Goal: Task Accomplishment & Management: Manage account settings

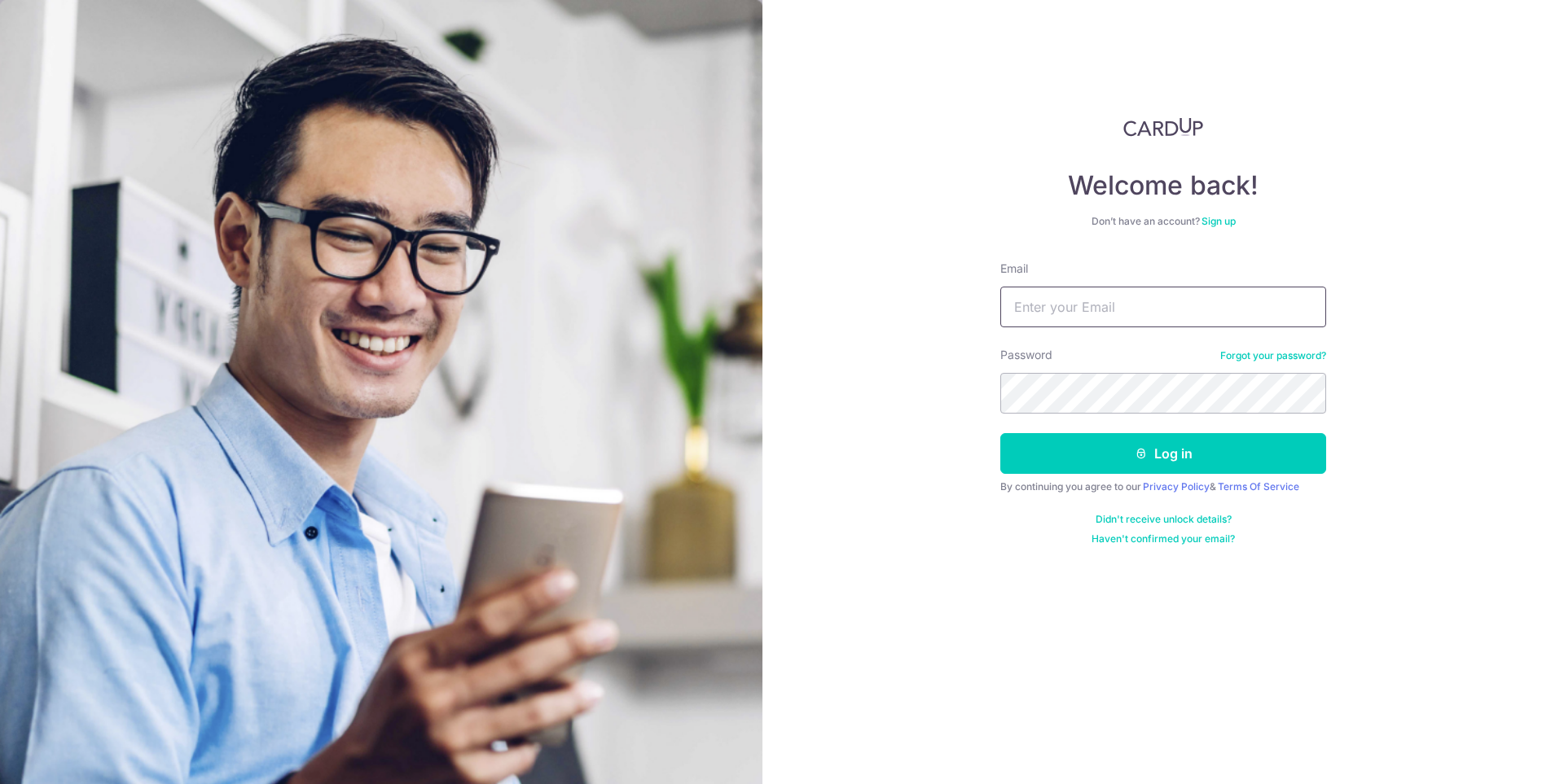
click at [1094, 305] on input "Email" at bounding box center [1163, 307] width 326 height 41
type input "[EMAIL_ADDRESS][DOMAIN_NAME]"
click at [1001, 433] on button "Log in" at bounding box center [1163, 454] width 326 height 41
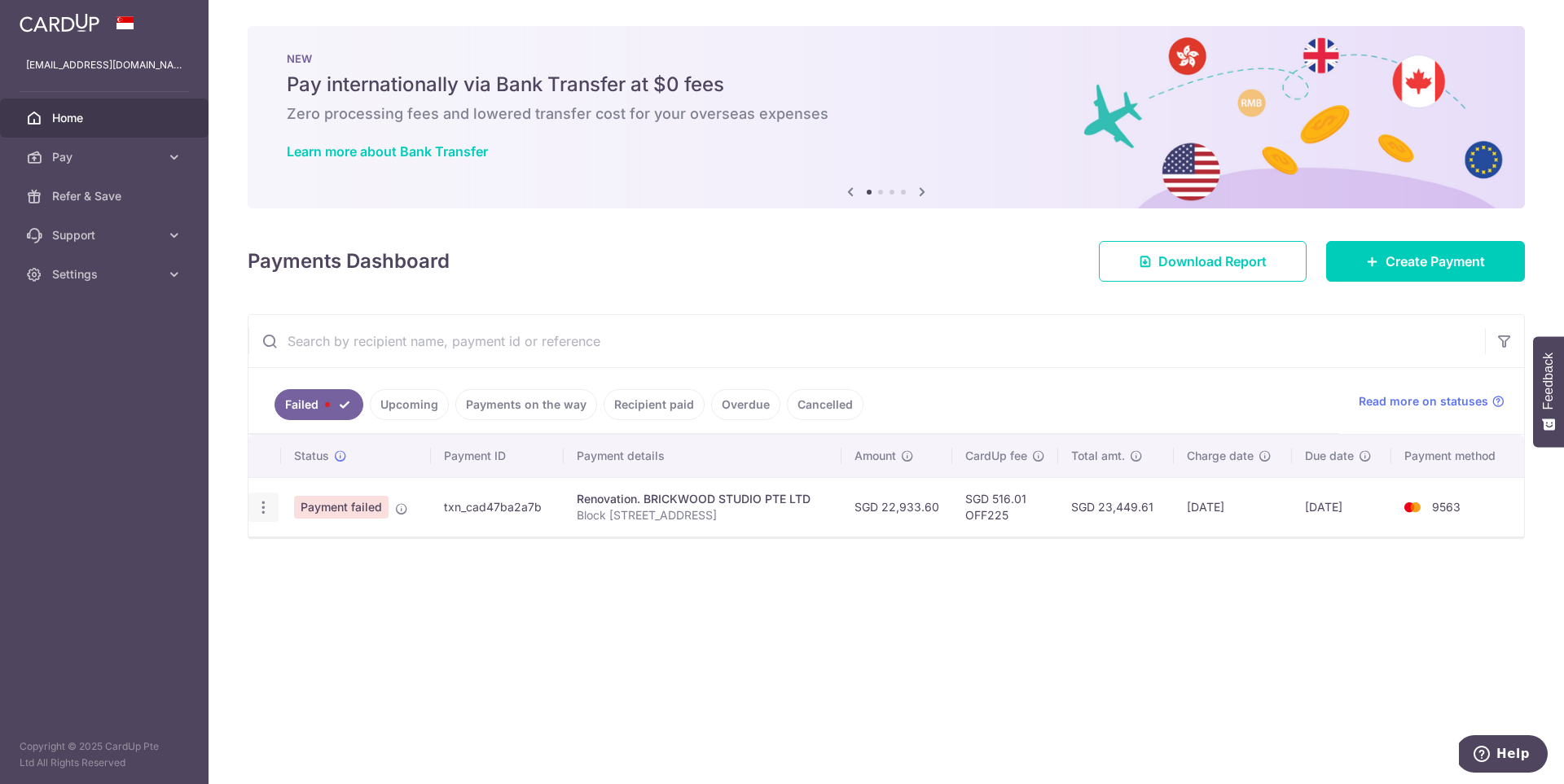
click at [261, 504] on icon "button" at bounding box center [263, 507] width 17 height 17
click at [310, 554] on span "Update payment" at bounding box center [350, 552] width 111 height 20
radio input "true"
type input "22,933.60"
type input "Block 965D Tampines St 96 12-734"
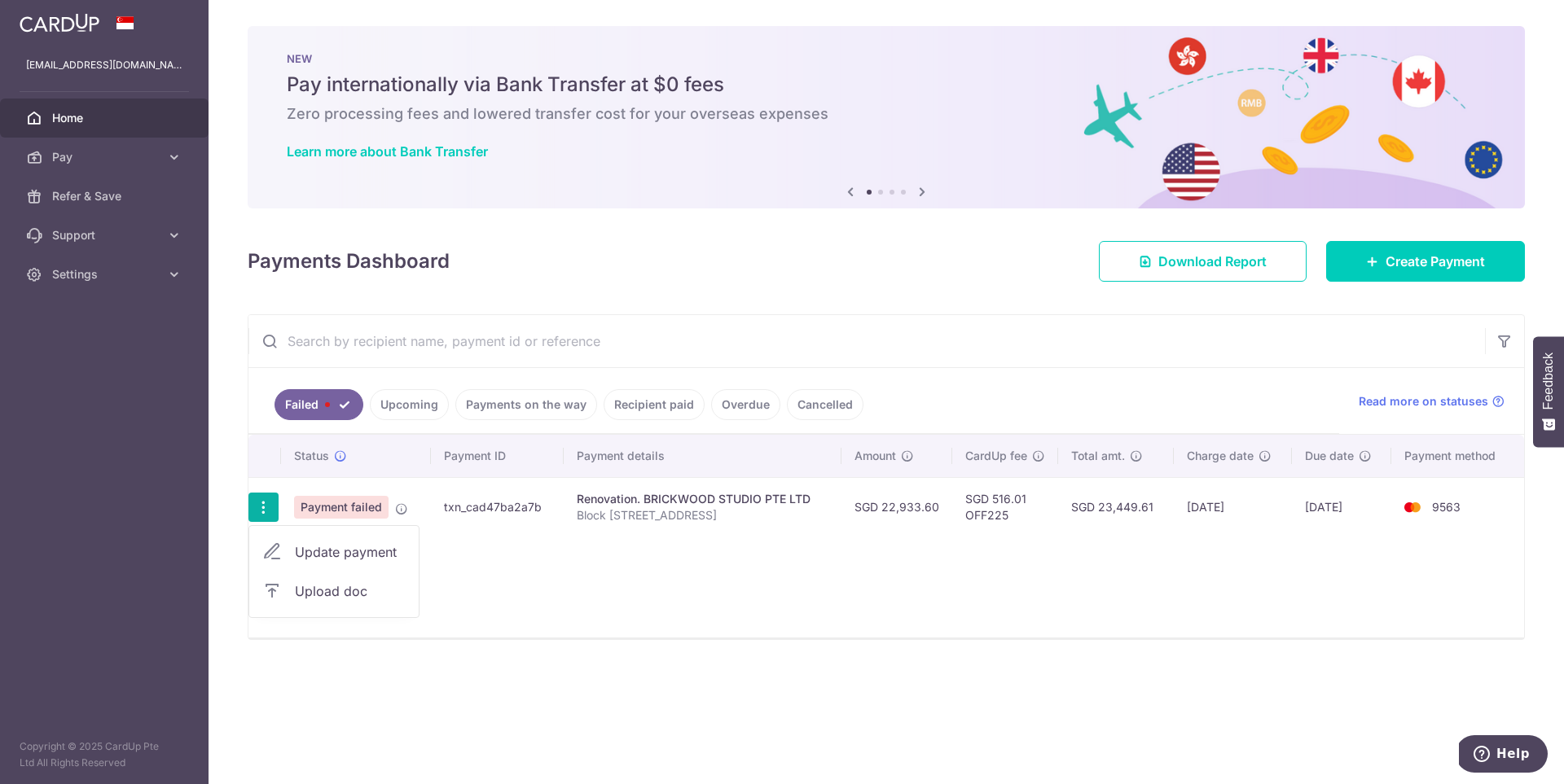
type input "VO4"
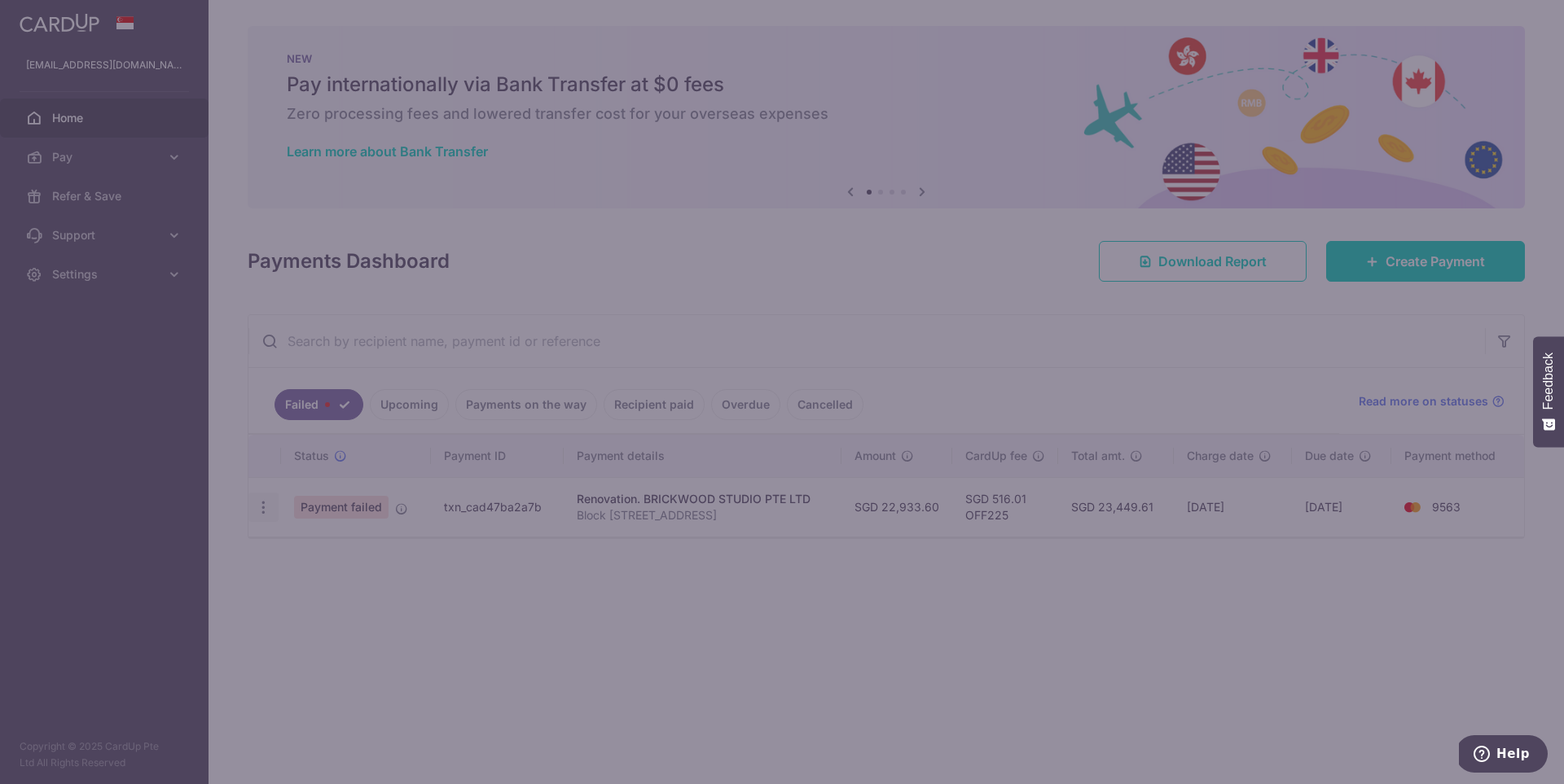
type input "OFF225"
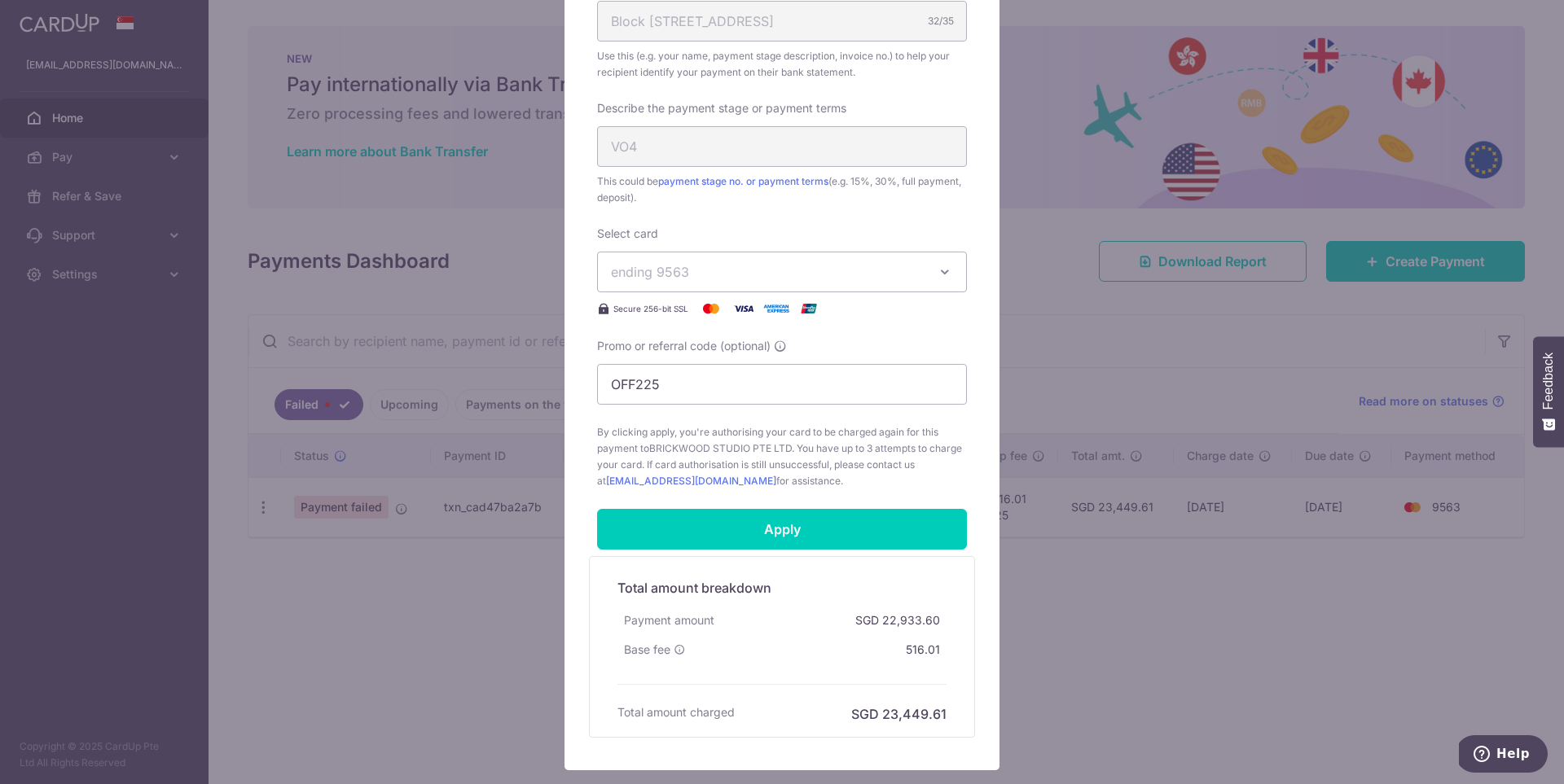
scroll to position [565, 0]
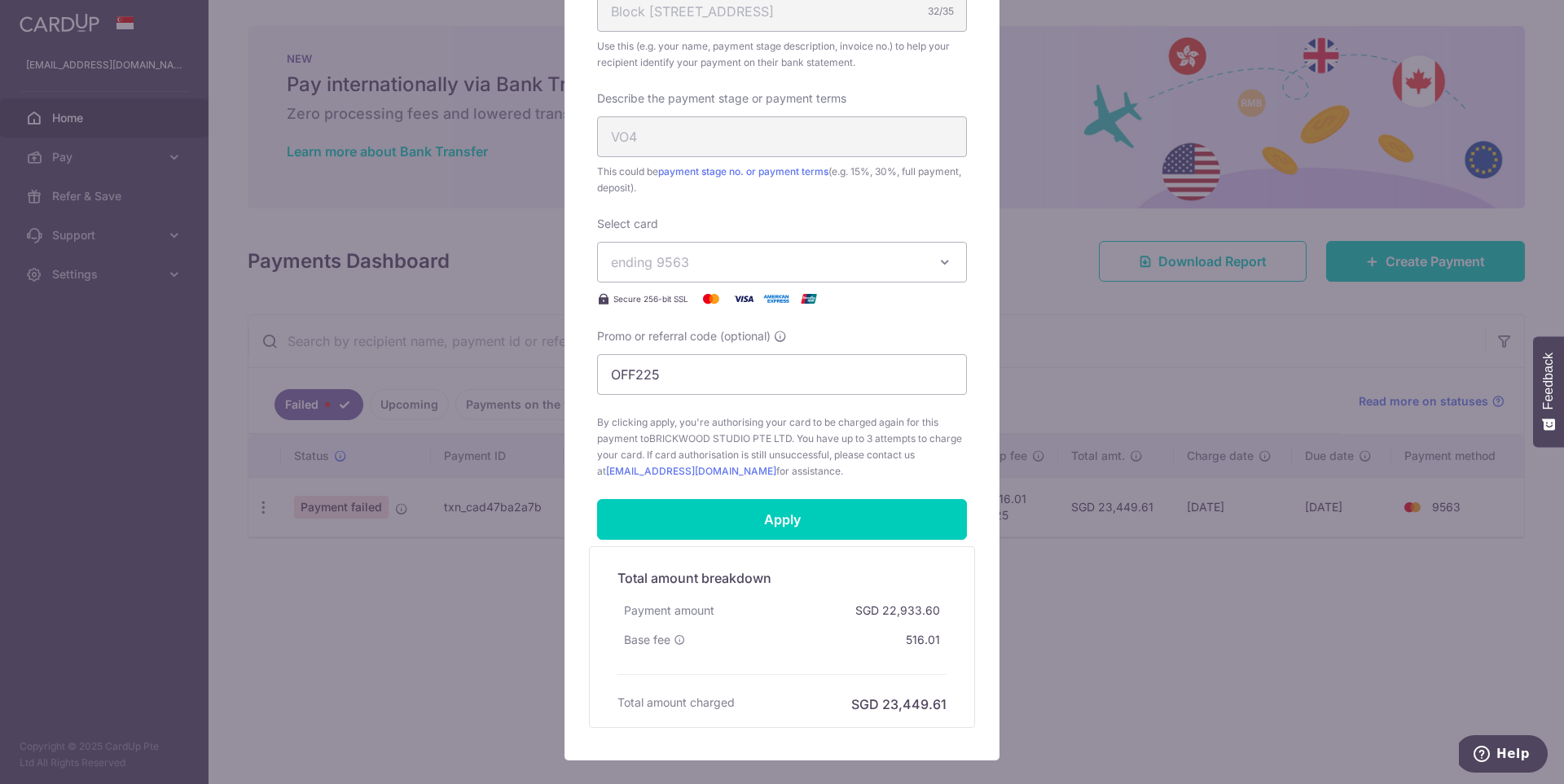
click at [699, 283] on div "Select card ending 9563 **** 9703 **** 9563 Secure 256-bit SSL" at bounding box center [782, 262] width 370 height 93
click at [732, 266] on span "ending 9563" at bounding box center [768, 262] width 313 height 20
click at [1120, 686] on div "Edit payment By clicking apply, you will make changes to all payments to BRICKW…" at bounding box center [782, 392] width 1564 height 784
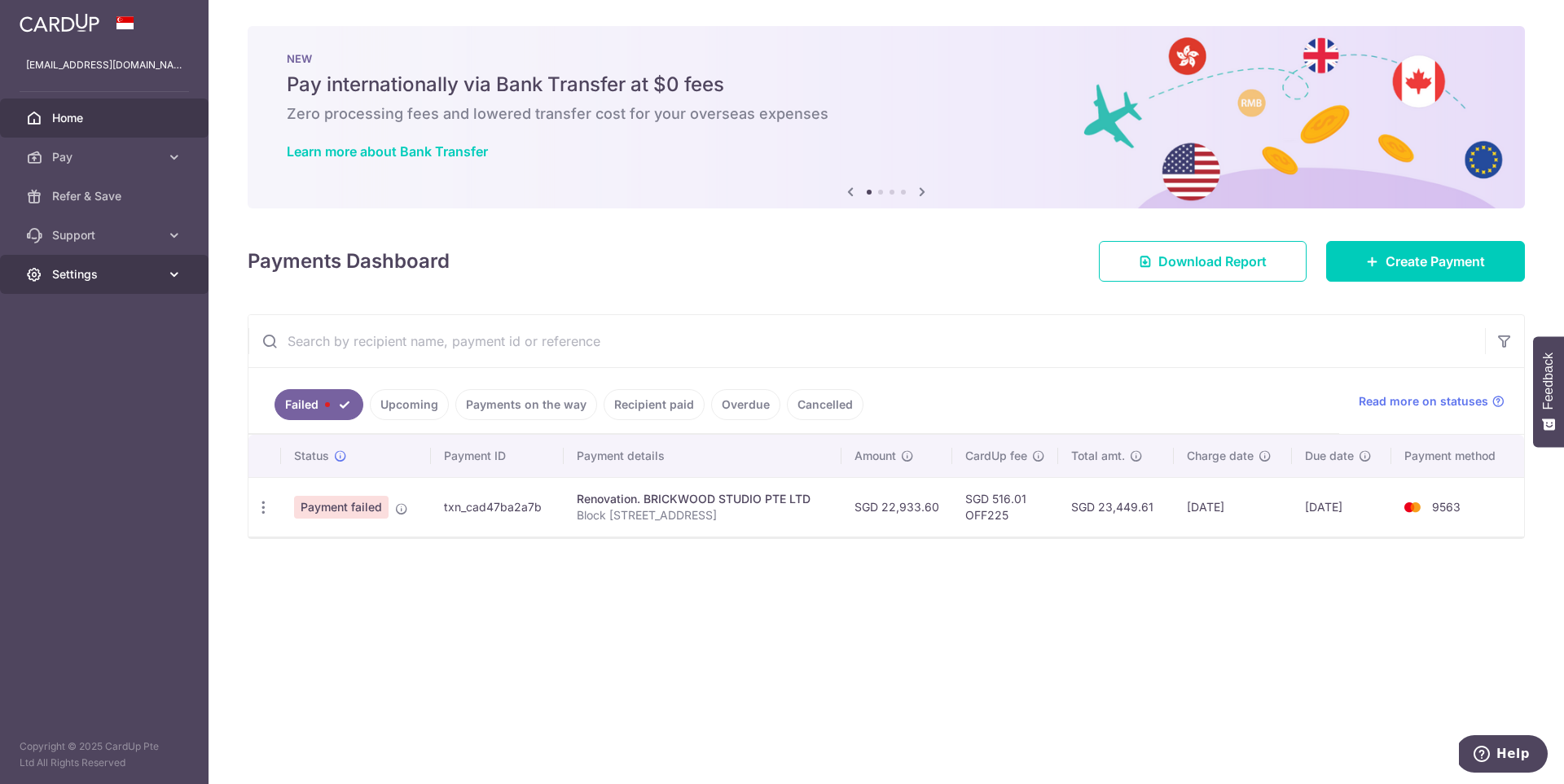
click at [164, 267] on link "Settings" at bounding box center [104, 275] width 208 height 39
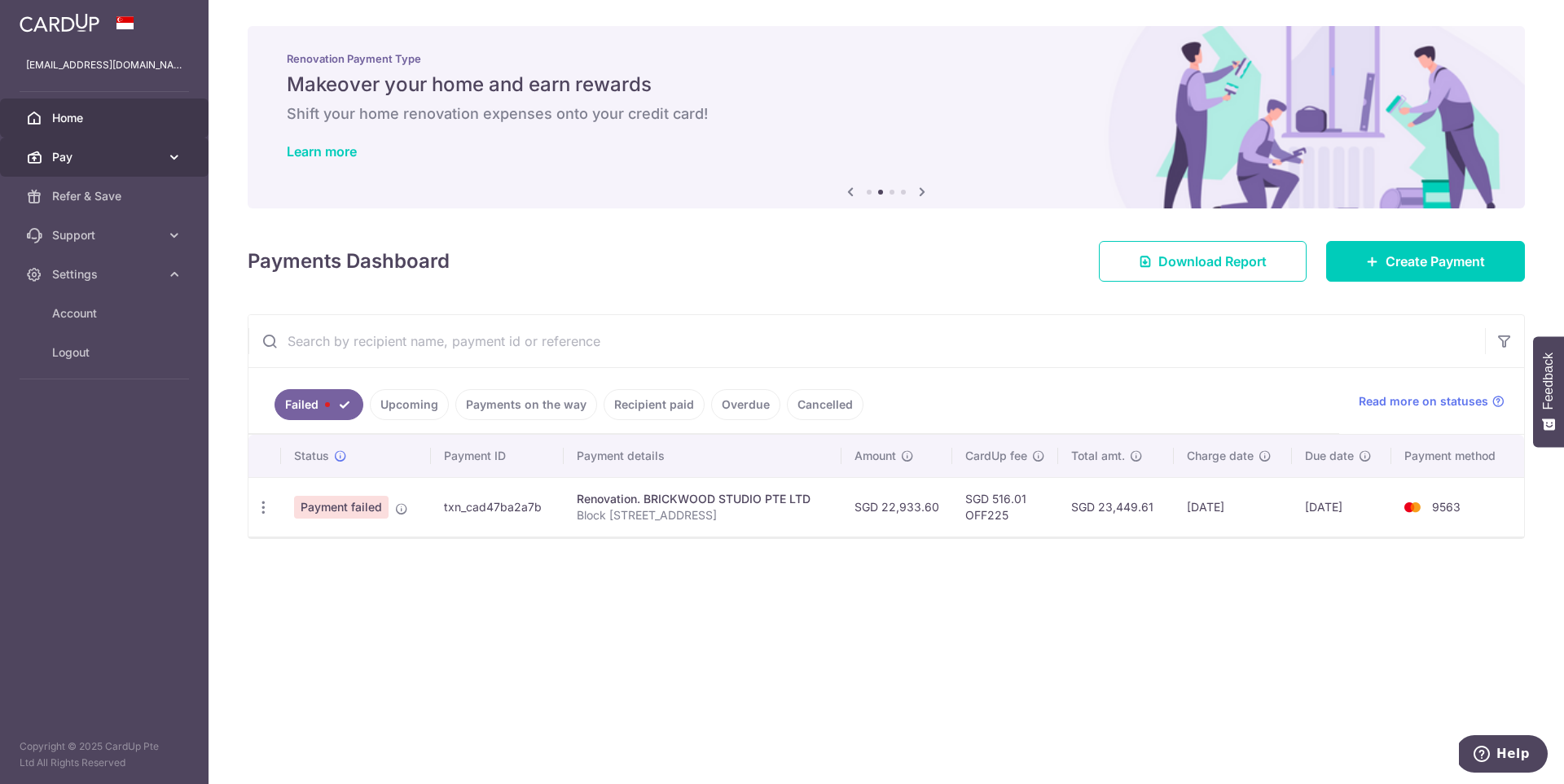
click at [179, 158] on icon at bounding box center [174, 156] width 17 height 17
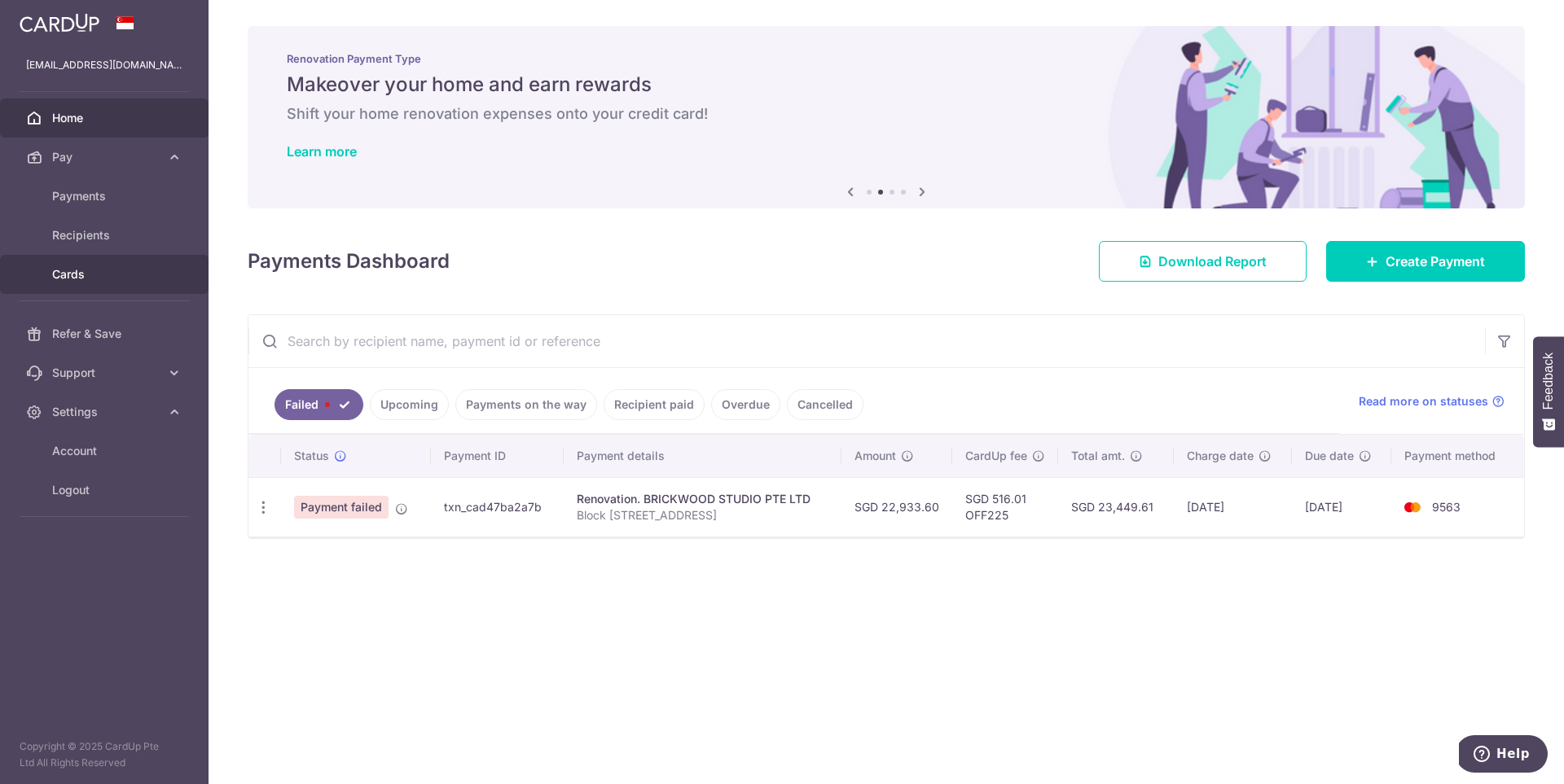
click at [116, 267] on span "Cards" at bounding box center [106, 274] width 108 height 17
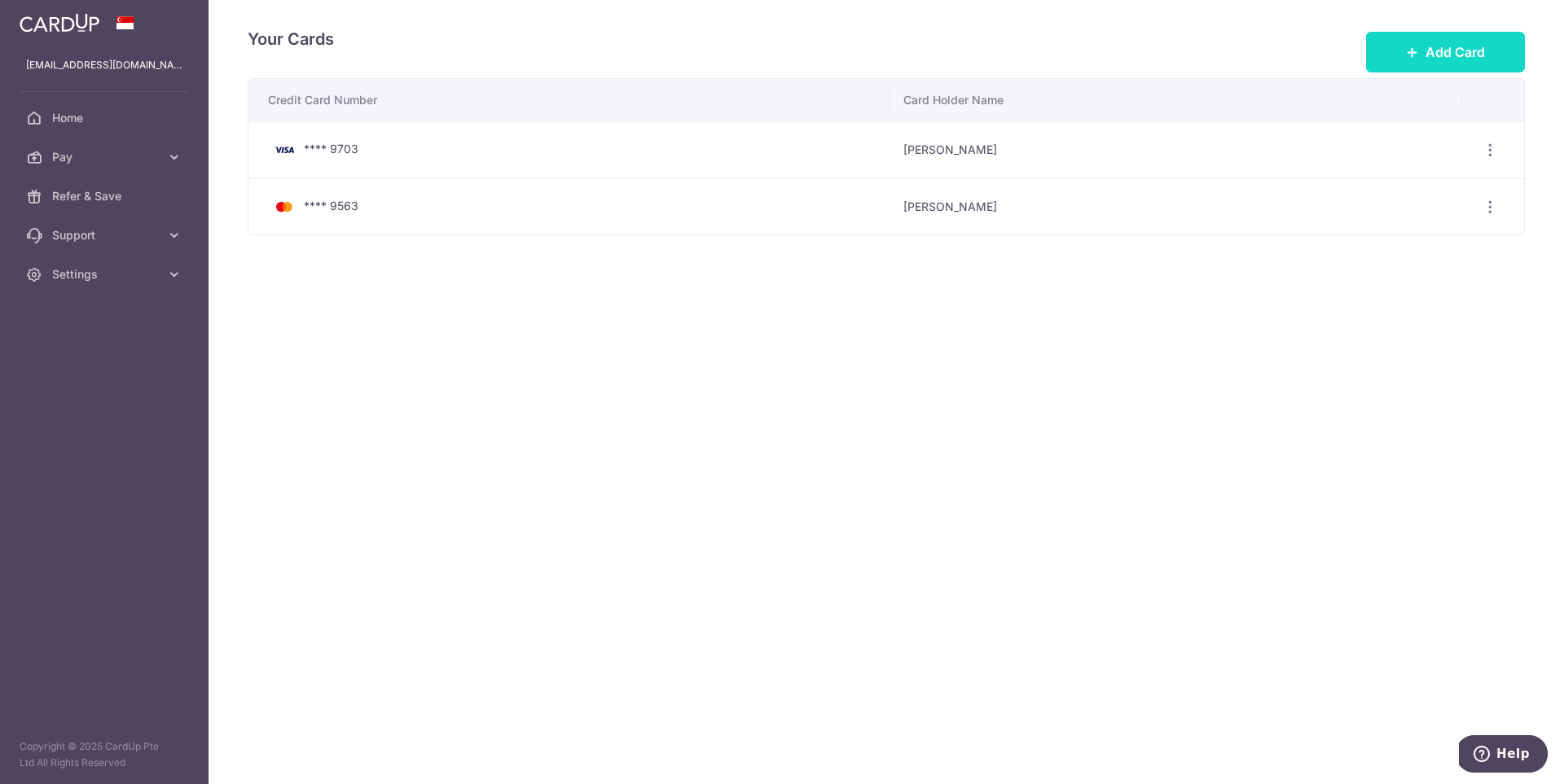
click at [1445, 65] on button "Add Card" at bounding box center [1446, 52] width 158 height 41
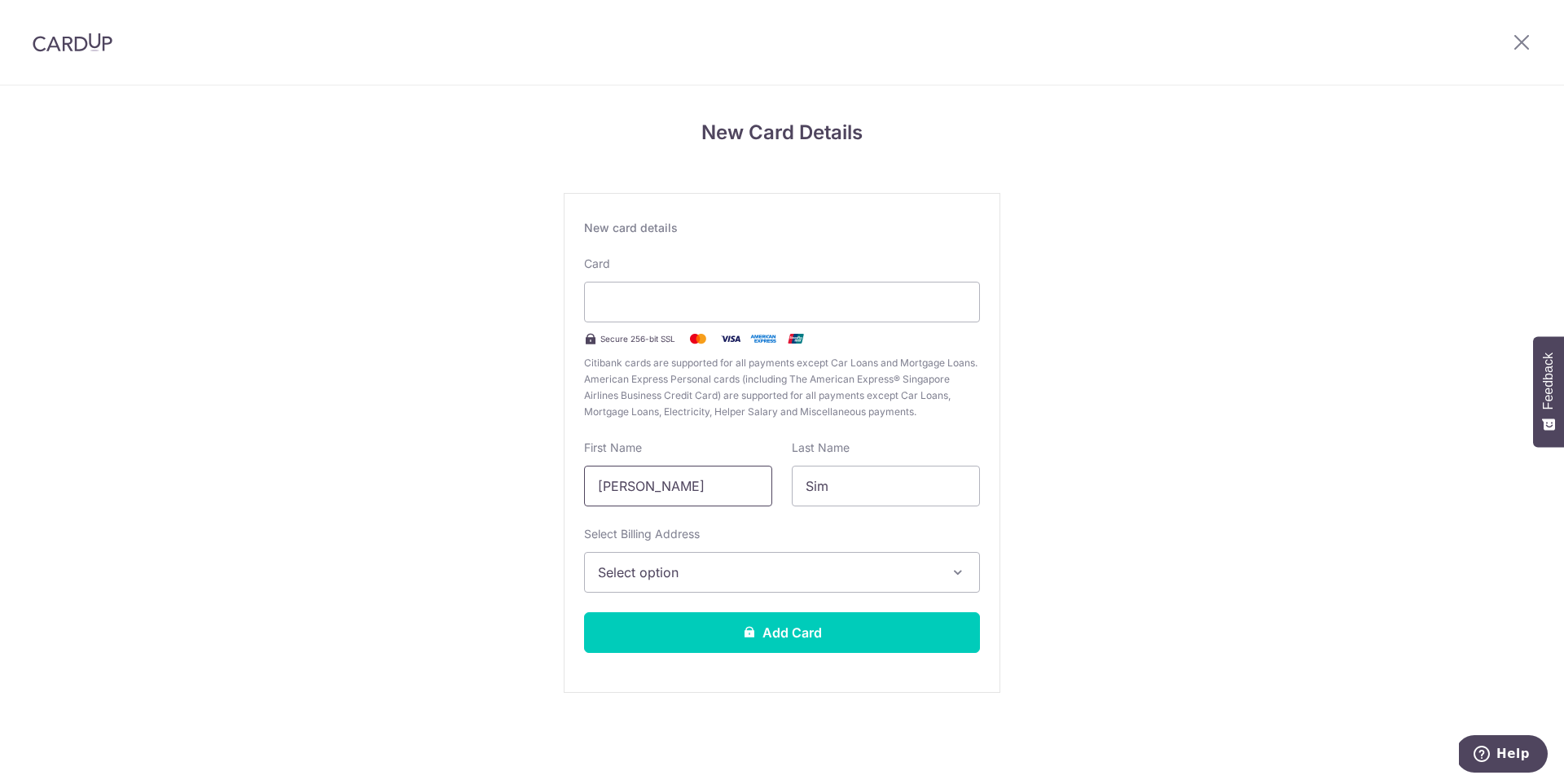
drag, startPoint x: 720, startPoint y: 479, endPoint x: 483, endPoint y: 478, distance: 237.0
click at [483, 478] on div "New Card Details New card details Card Secure 256-bit SSL Citibank cards are su…" at bounding box center [782, 427] width 1564 height 684
type input "Melcia"
drag, startPoint x: 895, startPoint y: 489, endPoint x: 755, endPoint y: 488, distance: 140.0
click at [755, 488] on div "First Name Melcia Last Name Sim" at bounding box center [782, 473] width 416 height 66
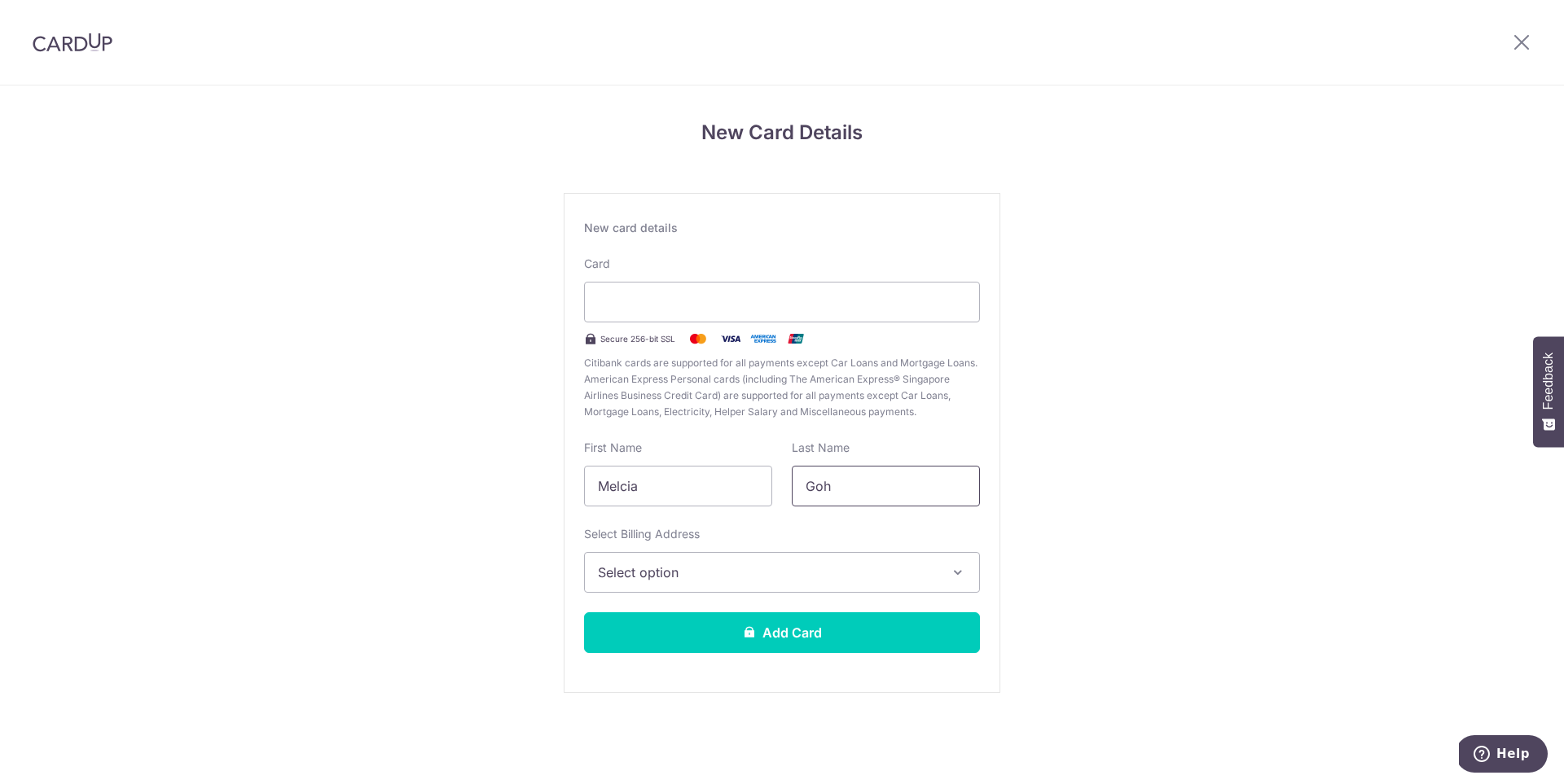
type input "Goh"
click at [714, 577] on span "Select option" at bounding box center [767, 573] width 339 height 20
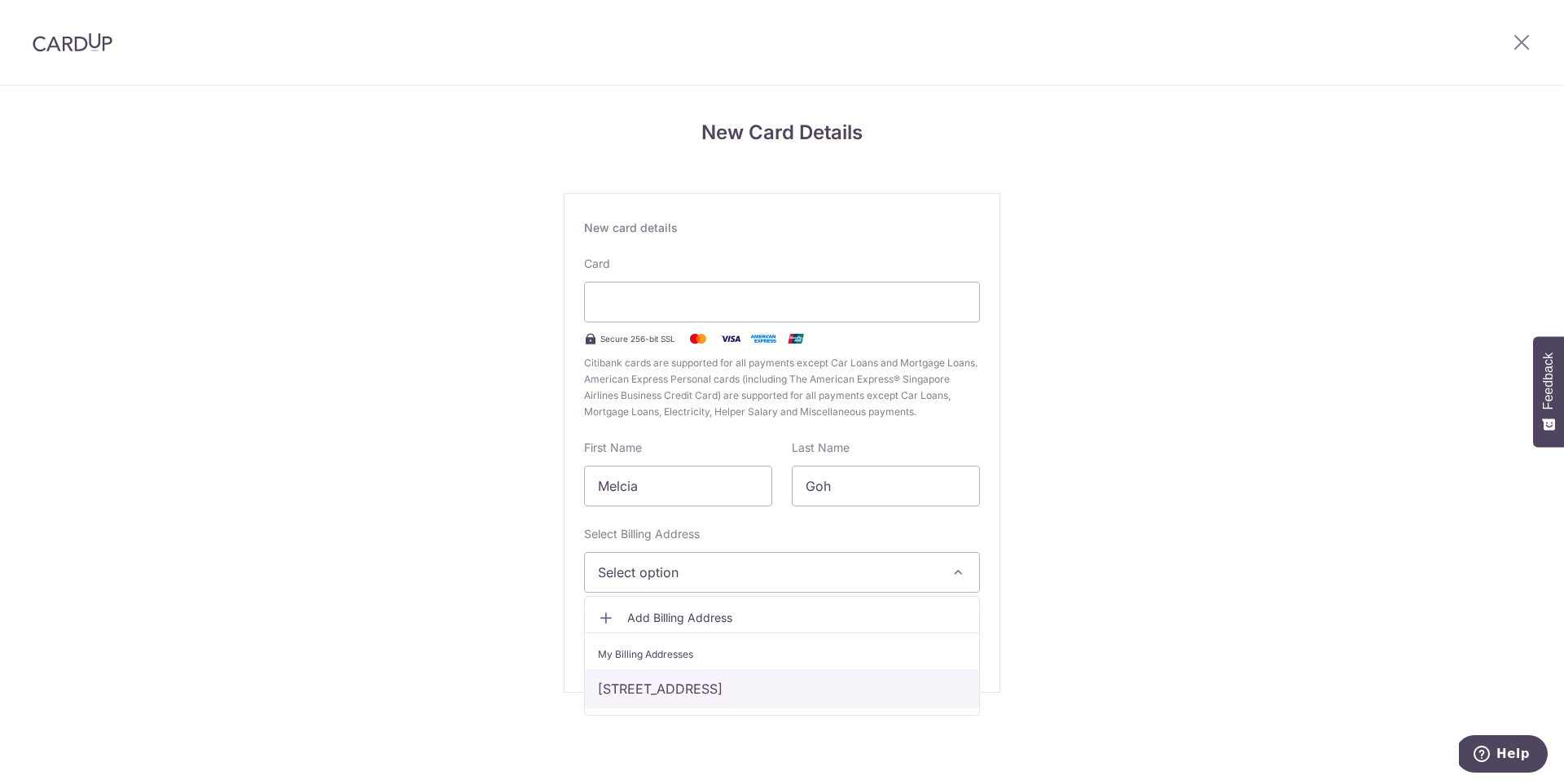
click at [712, 686] on link "[STREET_ADDRESS]" at bounding box center [782, 689] width 394 height 39
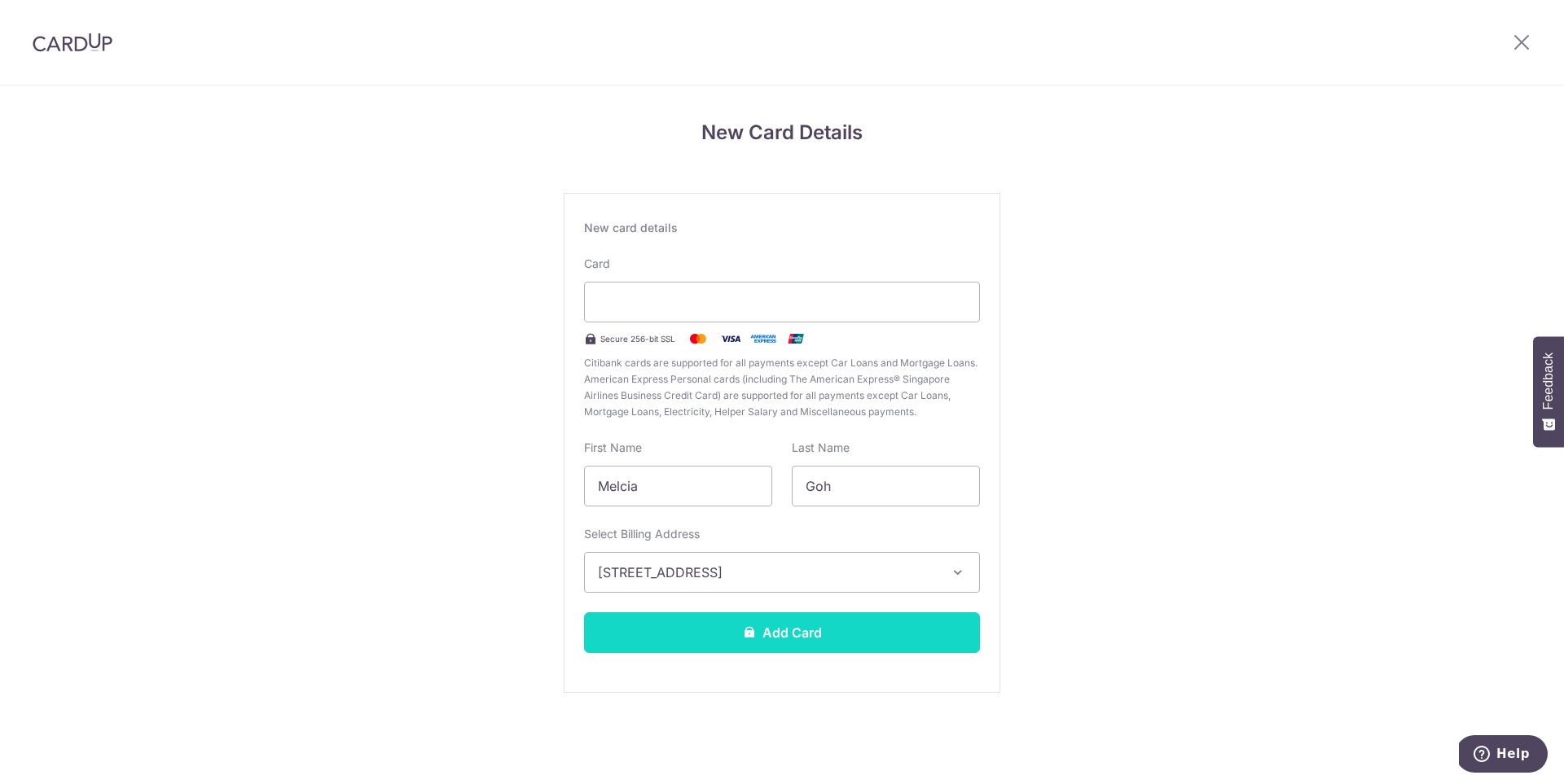
click at [801, 631] on button "Add Card" at bounding box center [782, 632] width 396 height 41
click at [829, 625] on button "Add Card" at bounding box center [782, 632] width 396 height 41
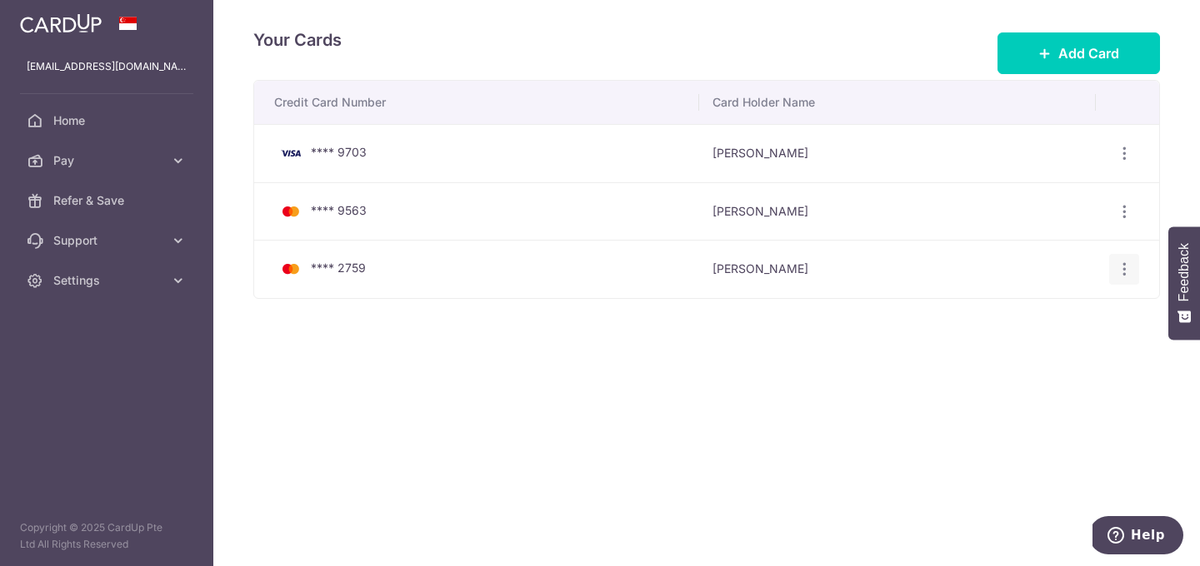
click at [1126, 162] on icon "button" at bounding box center [1123, 153] width 17 height 17
click at [1022, 322] on span "View/Edit" at bounding box center [1067, 316] width 113 height 20
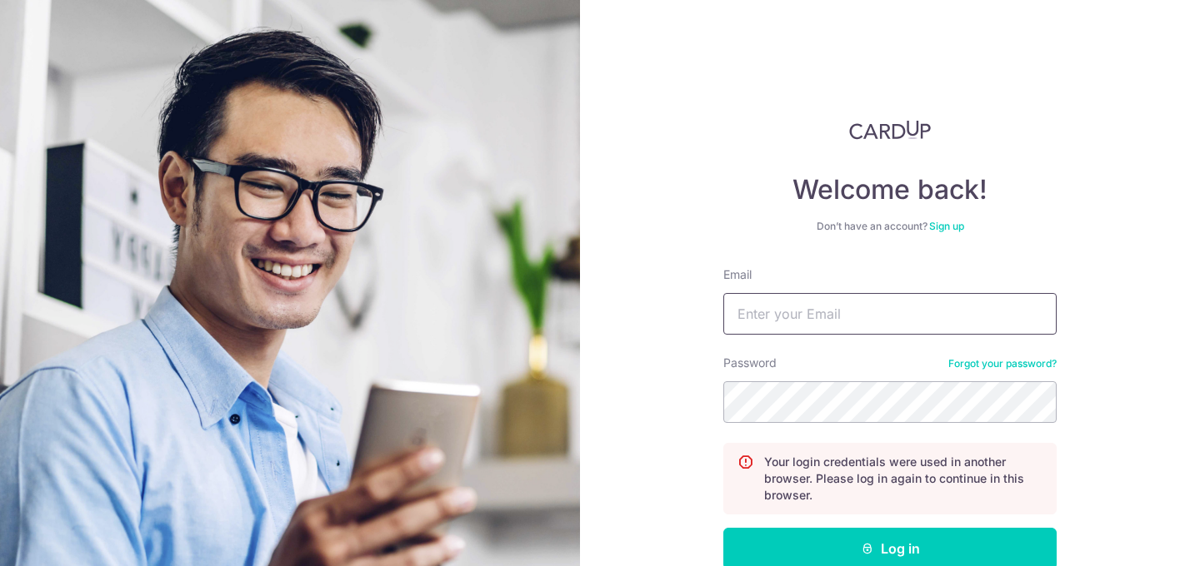
type input "[EMAIL_ADDRESS][DOMAIN_NAME]"
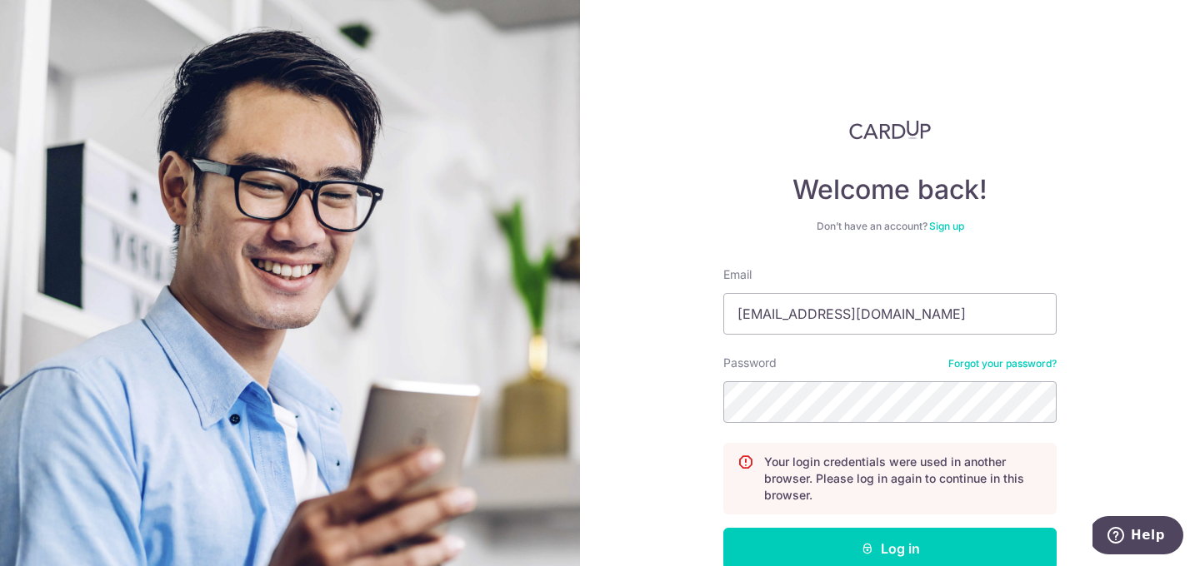
scroll to position [97, 0]
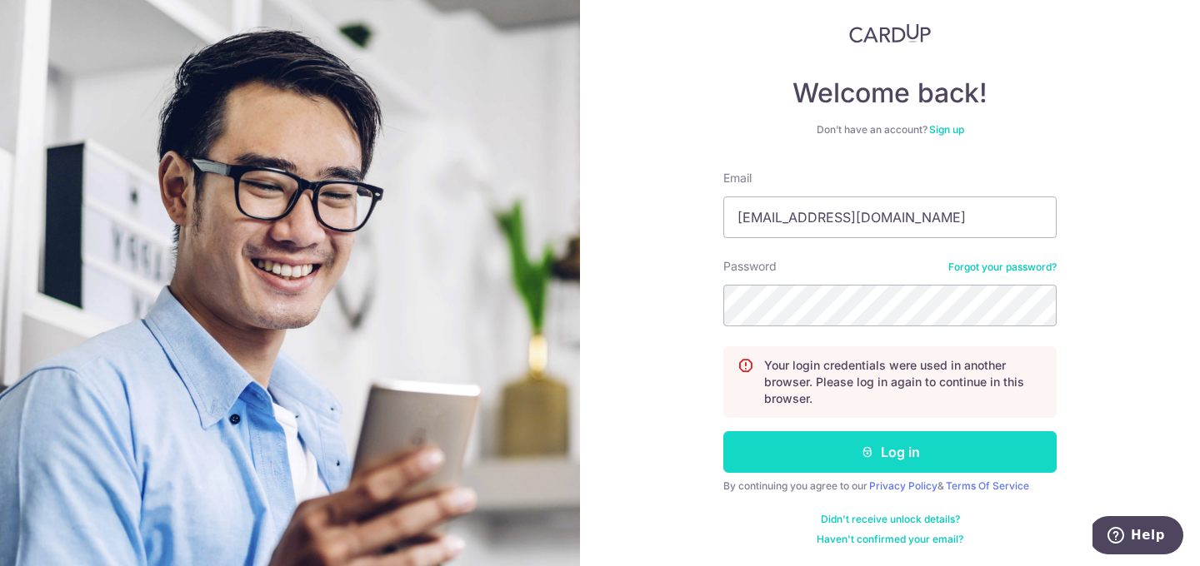
click at [916, 442] on button "Log in" at bounding box center [889, 453] width 333 height 42
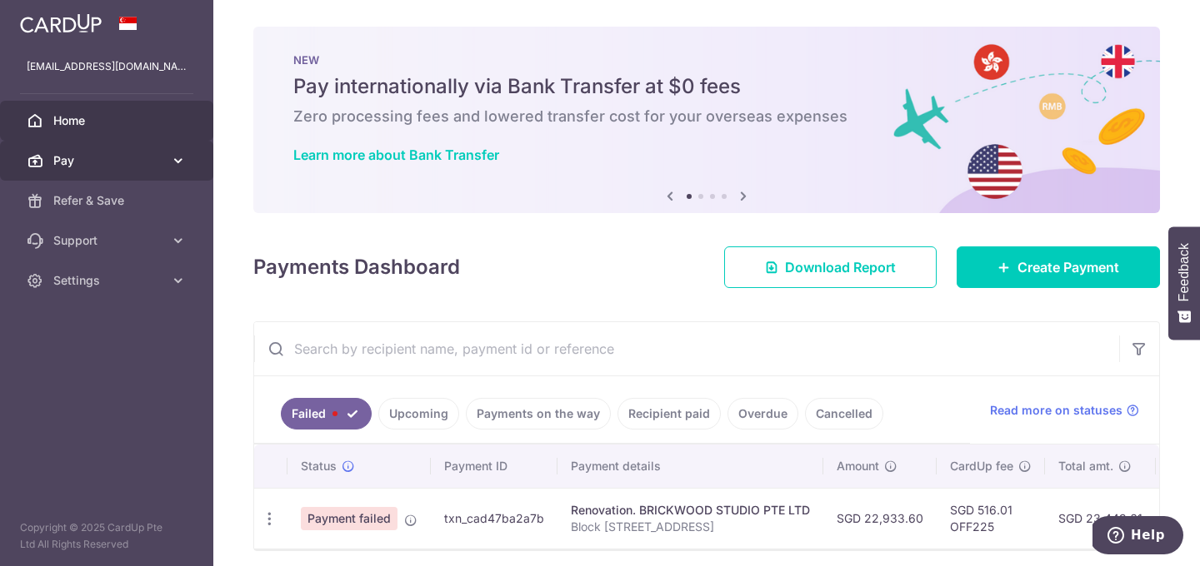
click at [162, 162] on span "Pay" at bounding box center [108, 160] width 110 height 17
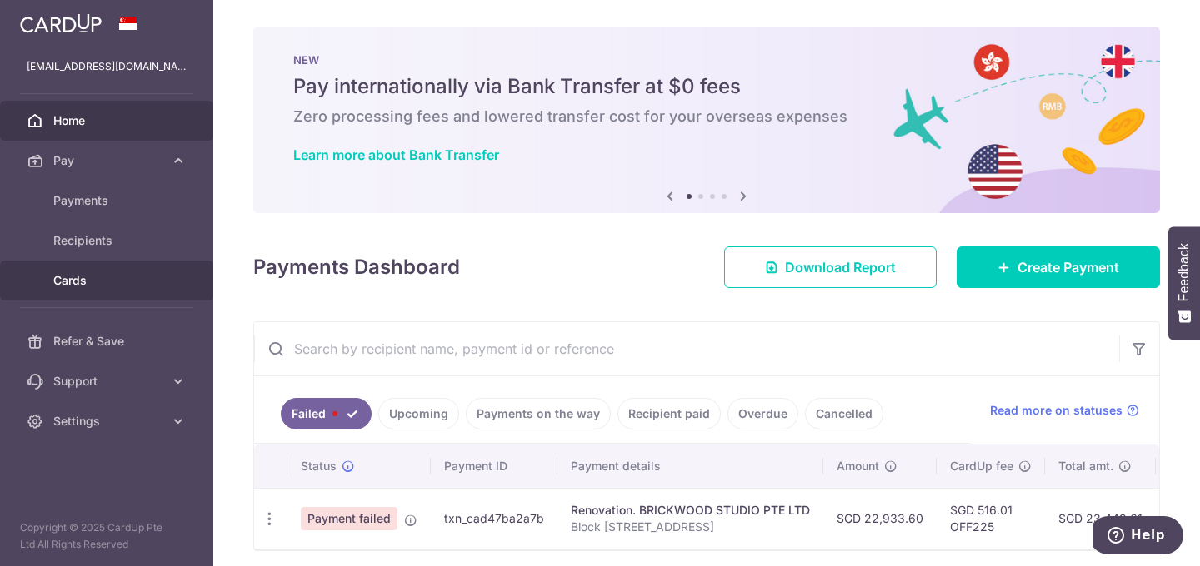
click at [56, 279] on span "Cards" at bounding box center [108, 280] width 110 height 17
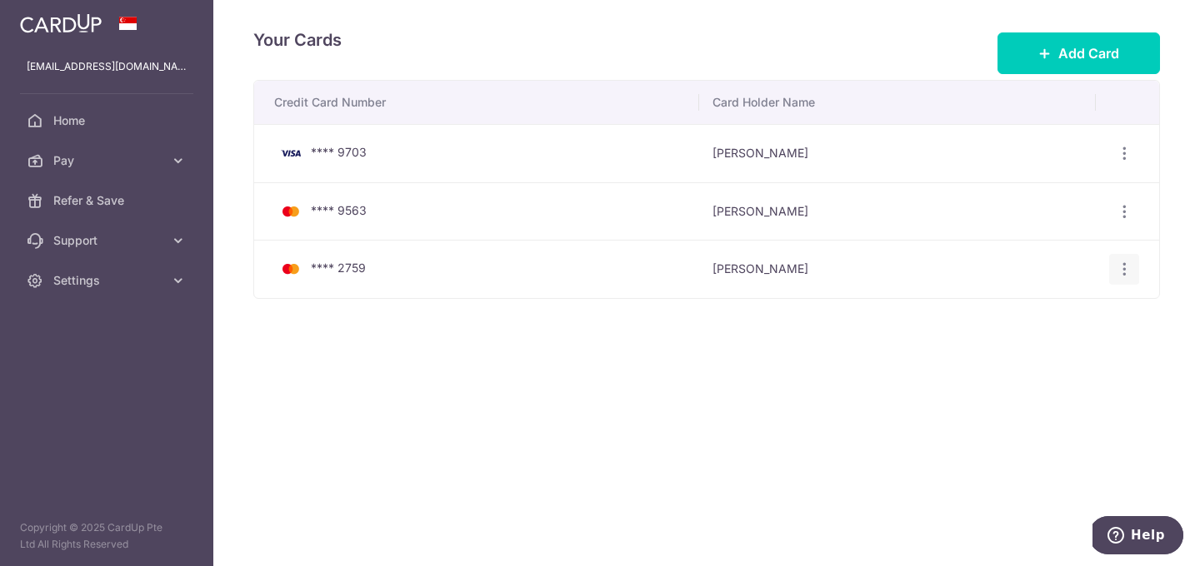
click at [1126, 277] on div "View/Edit Delete" at bounding box center [1124, 269] width 31 height 31
click at [1125, 162] on icon "button" at bounding box center [1123, 153] width 17 height 17
click at [1065, 310] on span "View/Edit" at bounding box center [1067, 316] width 113 height 20
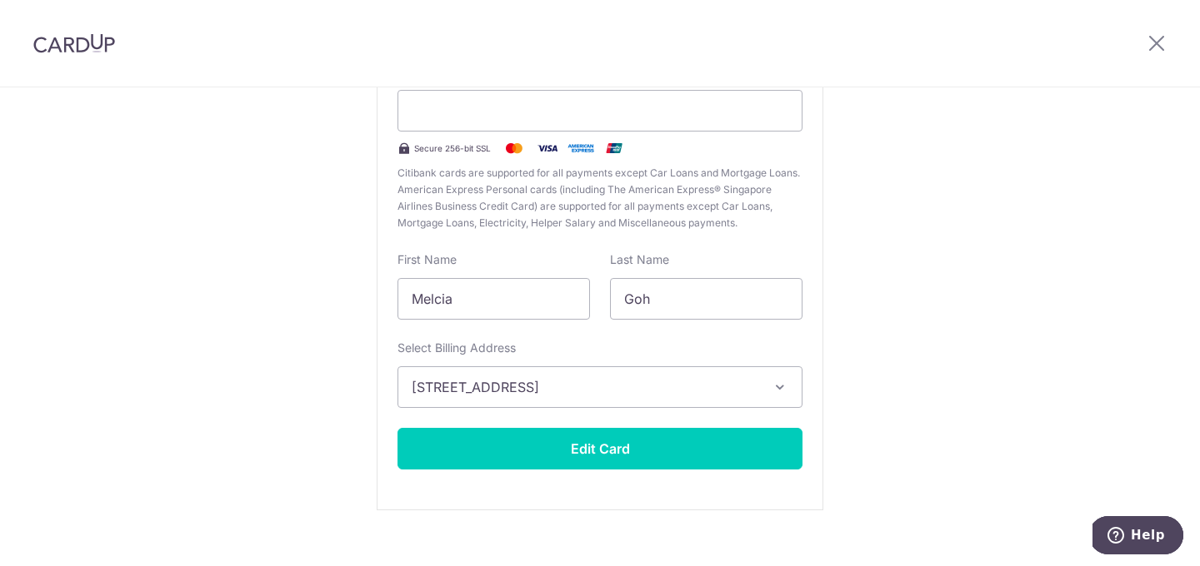
scroll to position [221, 0]
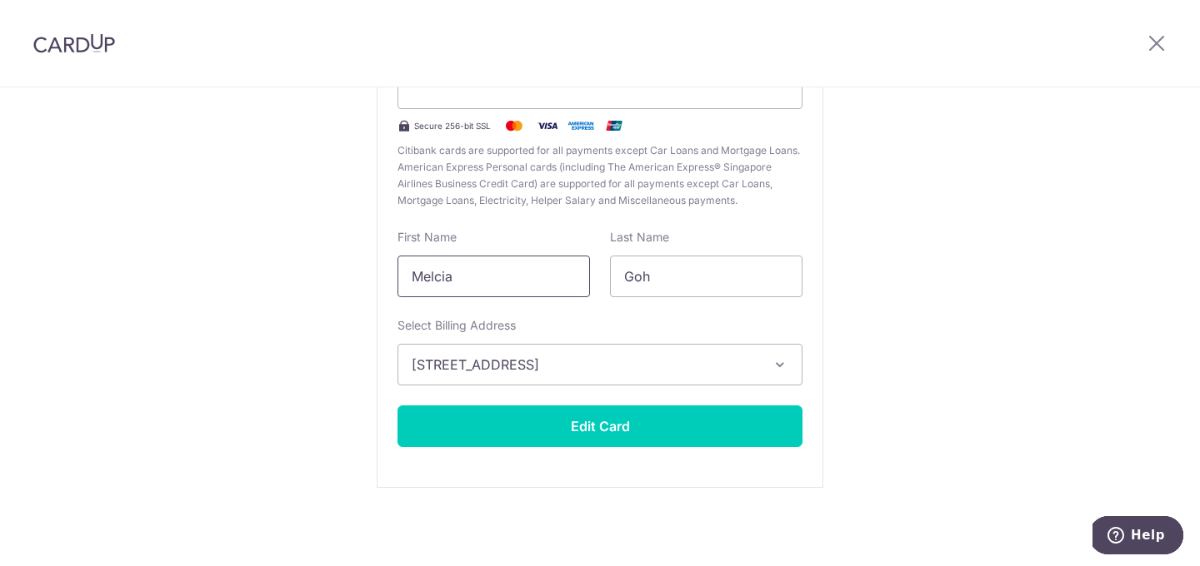
drag, startPoint x: 559, startPoint y: 281, endPoint x: 338, endPoint y: 271, distance: 221.0
click at [338, 271] on div "Edit card ending with 2759 New card details Card Secure 256-bit SSL Citibank ca…" at bounding box center [600, 217] width 1200 height 700
type input "Sim"
drag, startPoint x: 669, startPoint y: 287, endPoint x: 512, endPoint y: 267, distance: 158.0
click at [512, 267] on div "First Name Sim Last Name Goh" at bounding box center [599, 263] width 425 height 68
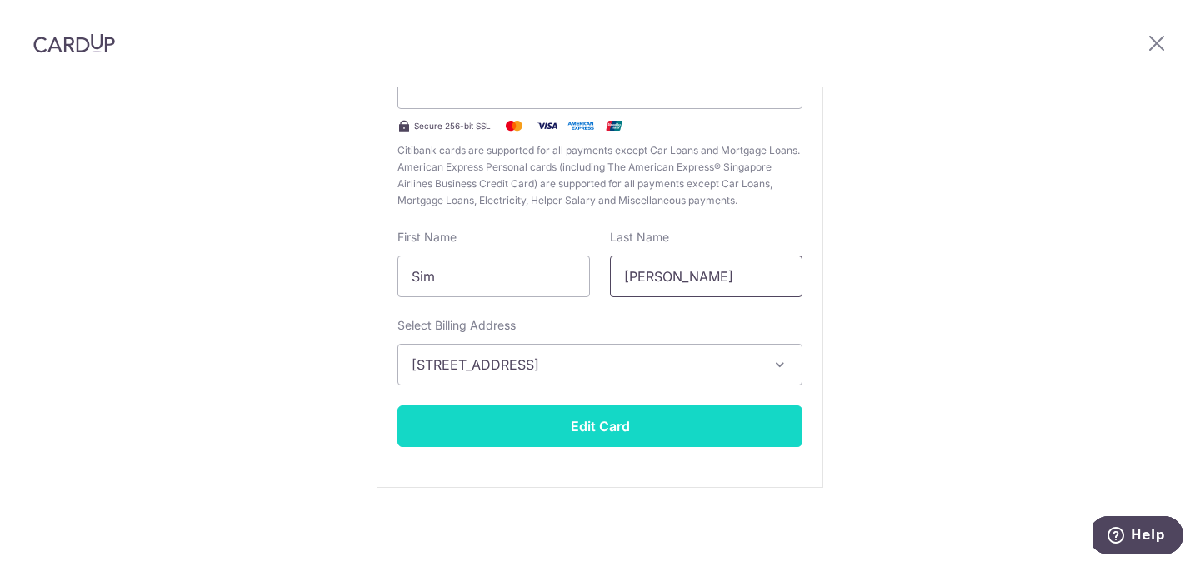
type input "[PERSON_NAME]"
click at [519, 426] on button "Edit Card" at bounding box center [599, 427] width 405 height 42
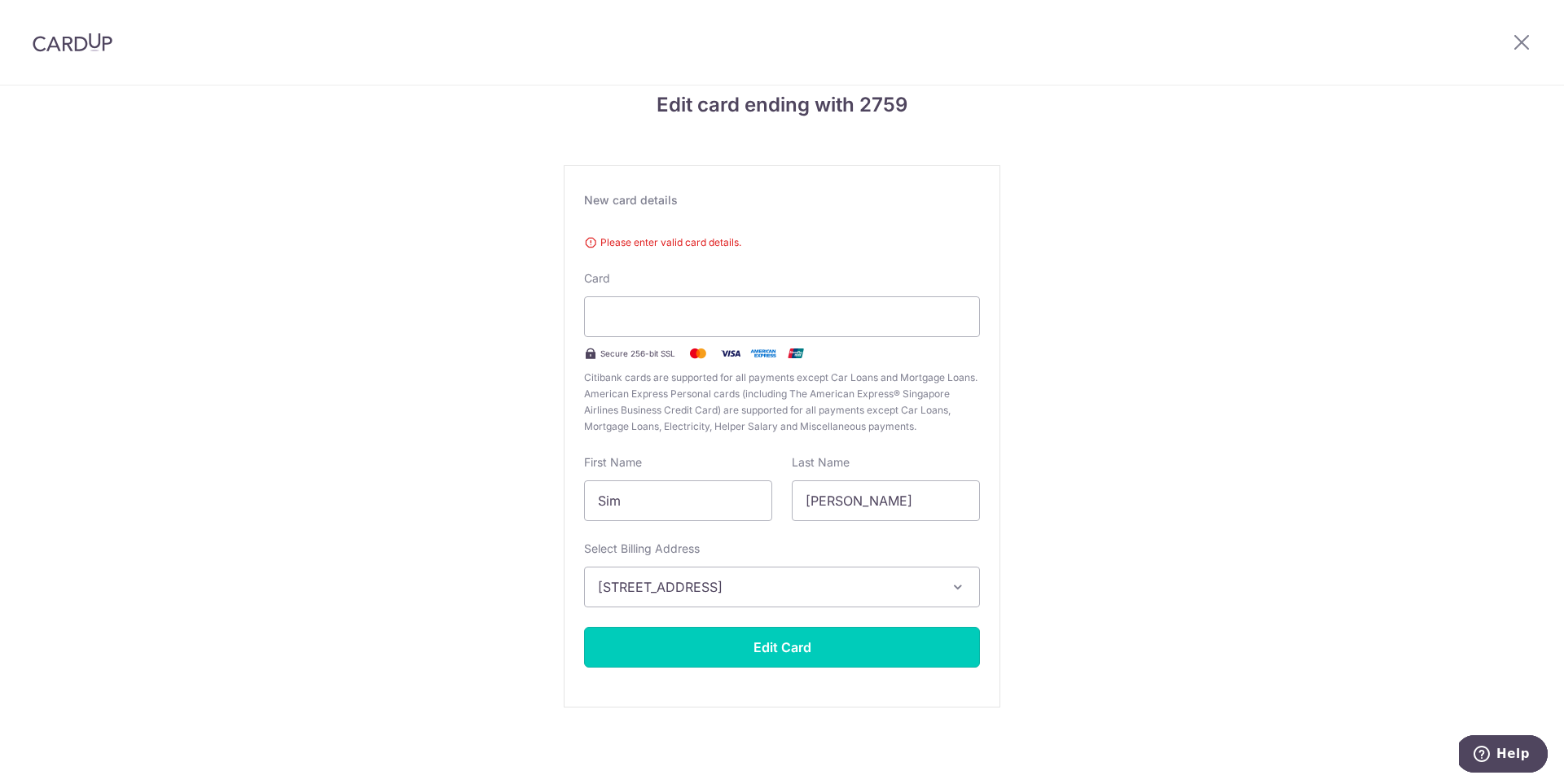
scroll to position [0, 0]
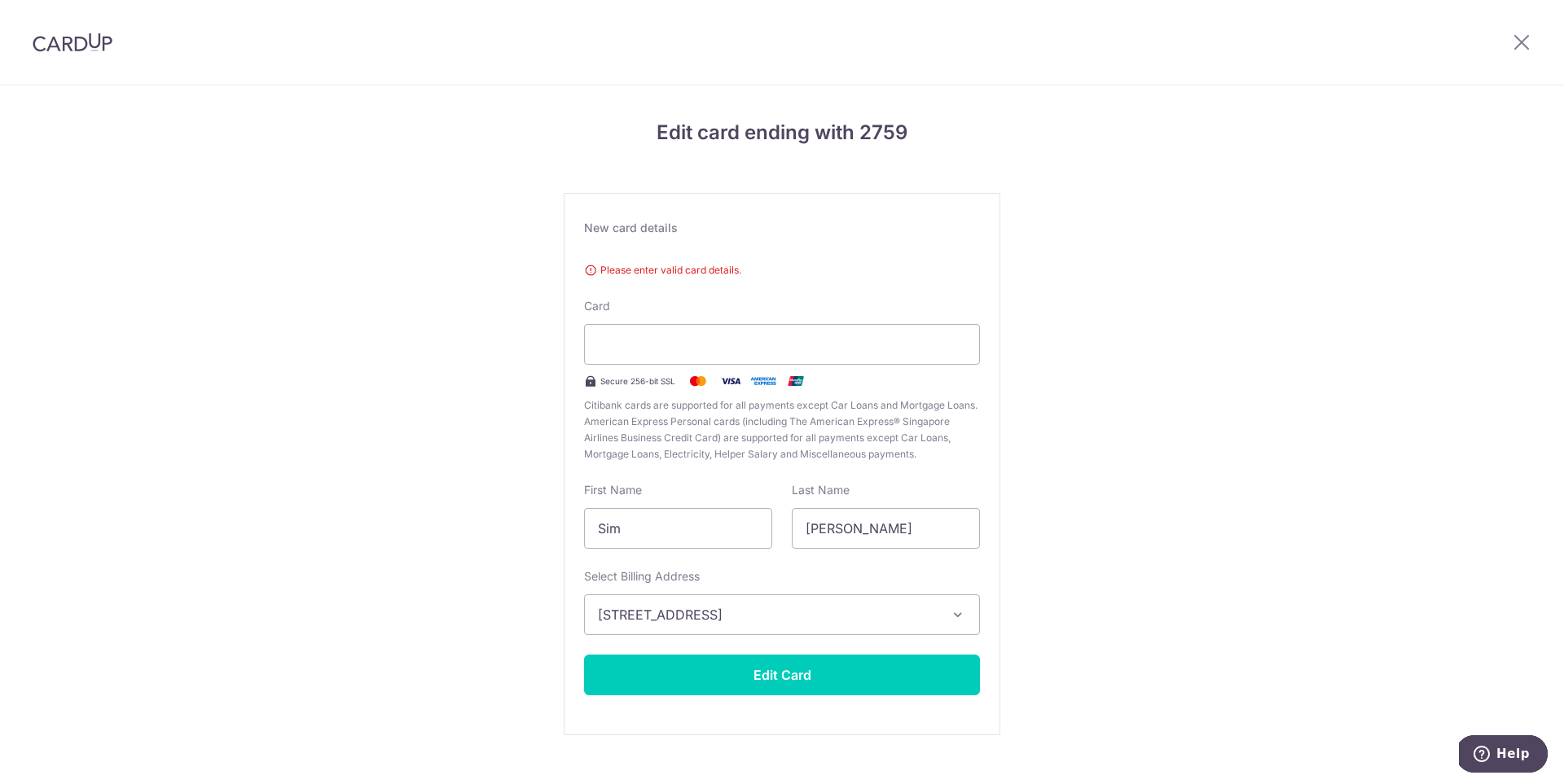
click at [642, 266] on span "Please enter valid card details." at bounding box center [782, 270] width 396 height 17
click at [627, 227] on div "New card details" at bounding box center [782, 228] width 396 height 17
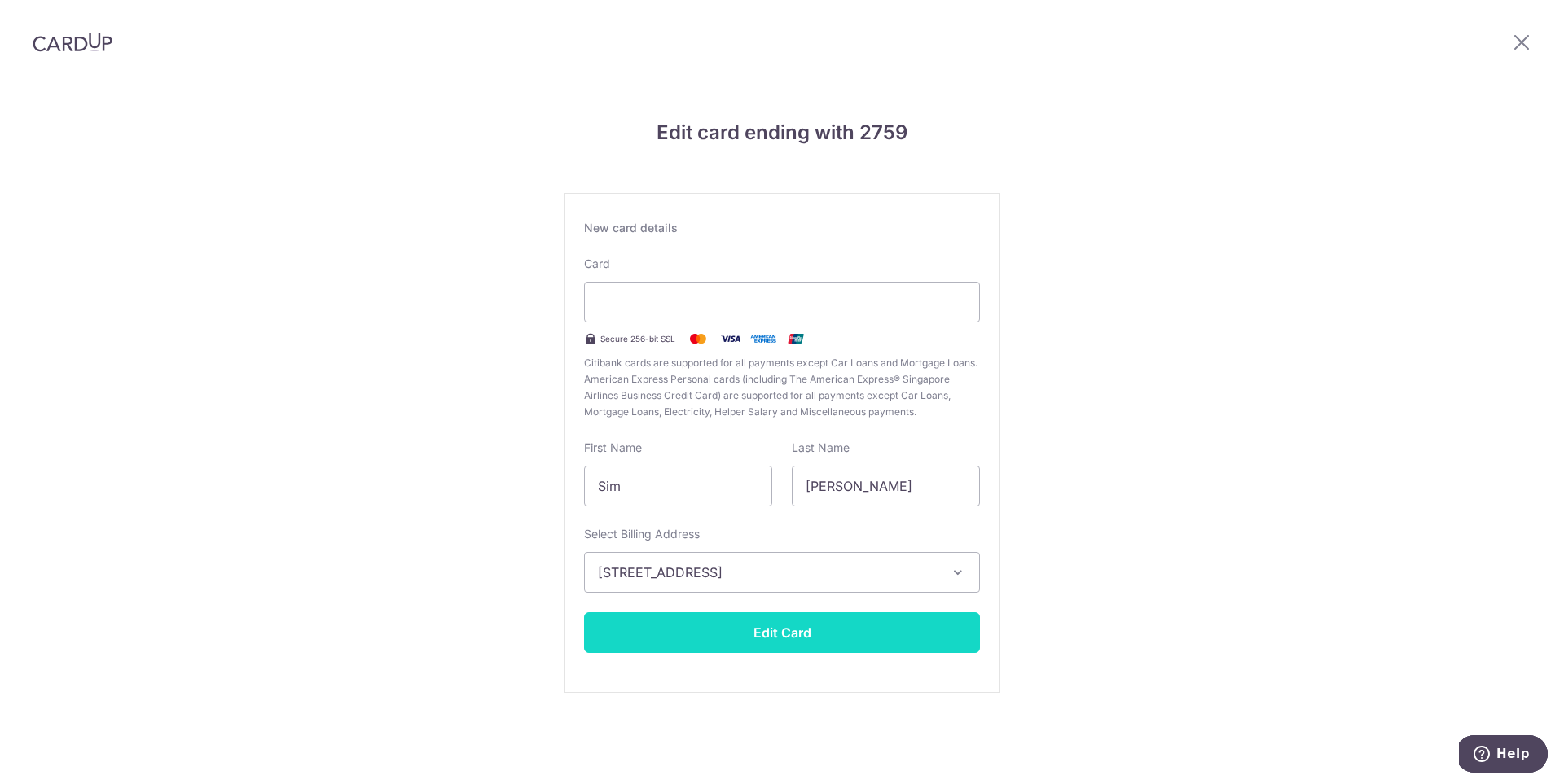
click at [852, 553] on button "Edit Card" at bounding box center [782, 632] width 396 height 41
